Goal: Information Seeking & Learning: Learn about a topic

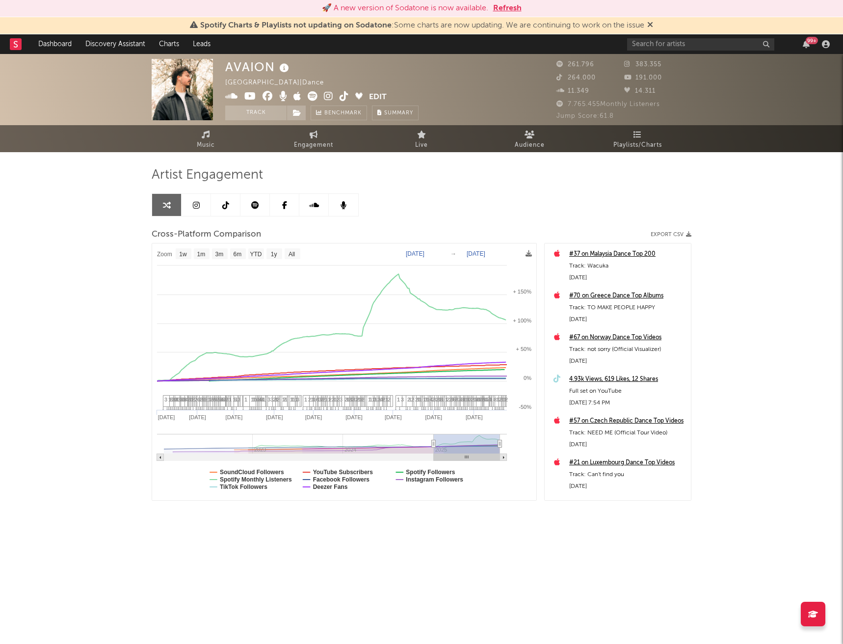
select select "1w"
click at [676, 48] on input "text" at bounding box center [700, 44] width 147 height 12
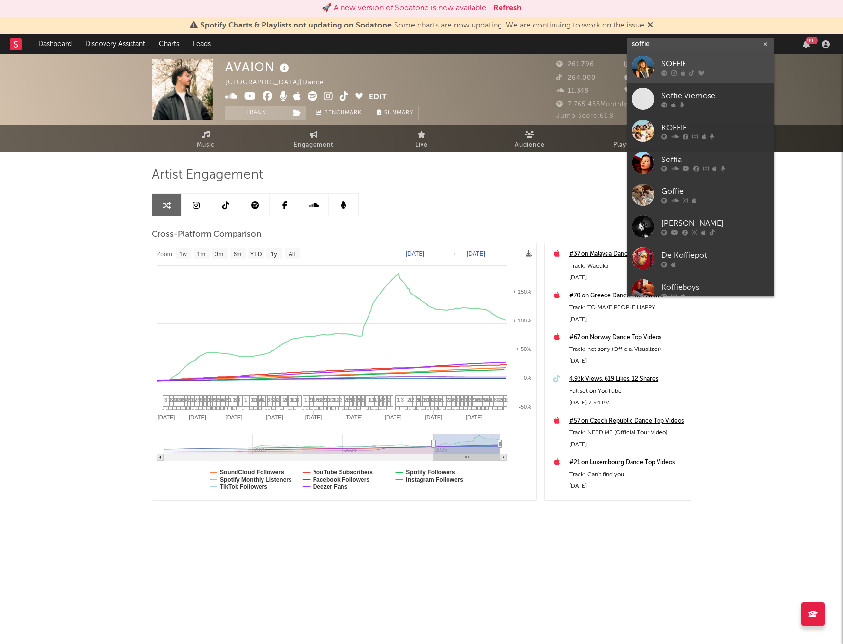
type input "soffie"
click at [698, 66] on div "SOFFIE" at bounding box center [716, 64] width 108 height 12
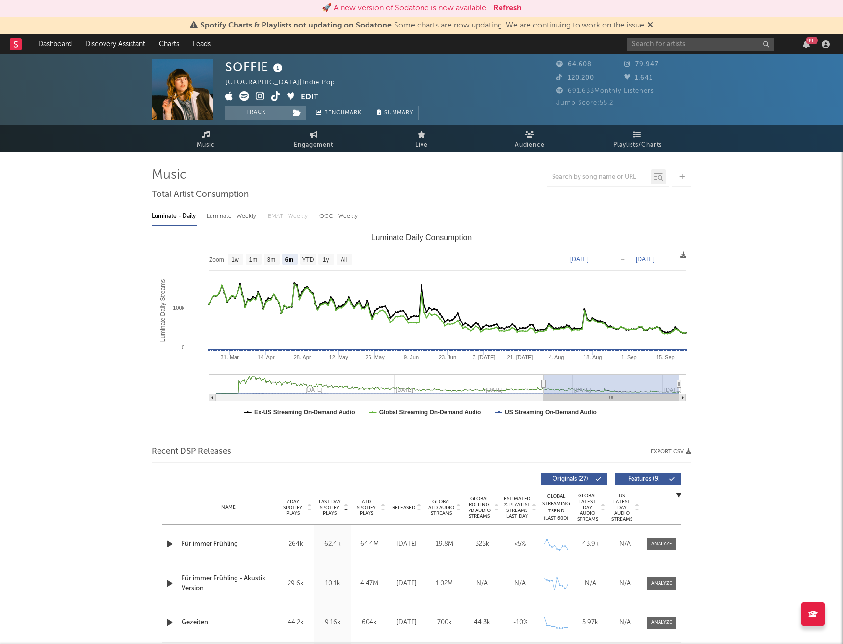
select select "6m"
